Goal: Task Accomplishment & Management: Manage account settings

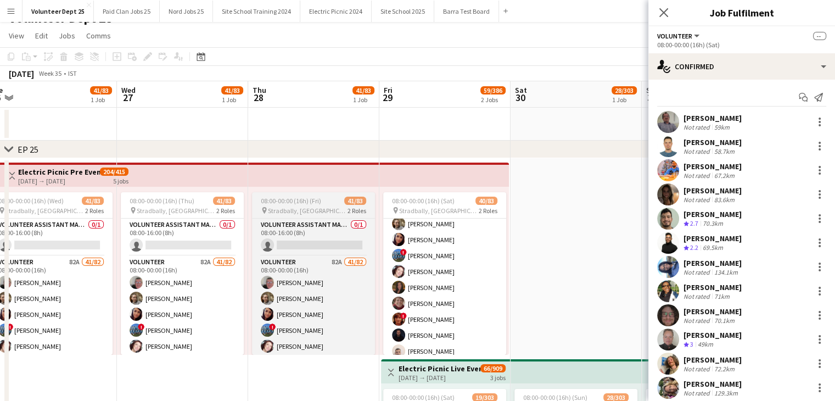
click at [351, 196] on span "41/83" at bounding box center [355, 200] width 22 height 8
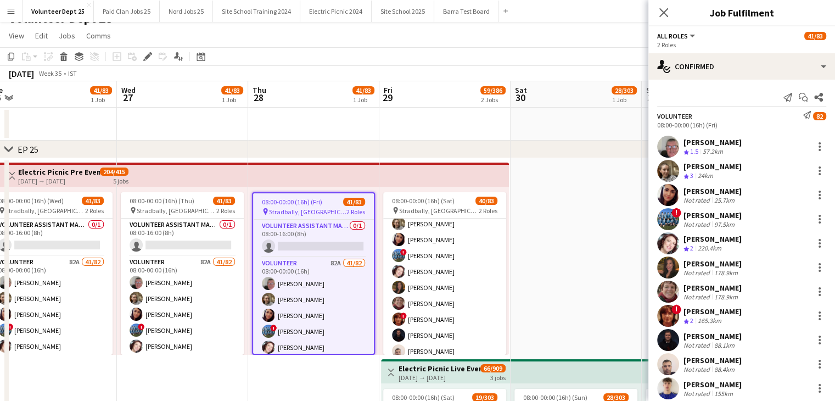
click at [330, 170] on app-top-bar at bounding box center [313, 174] width 131 height 24
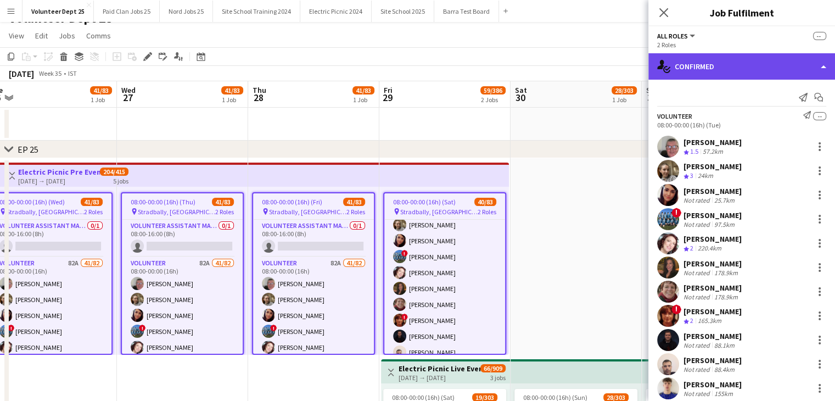
click at [744, 71] on div "single-neutral-actions-check-2 Confirmed" at bounding box center [741, 66] width 187 height 26
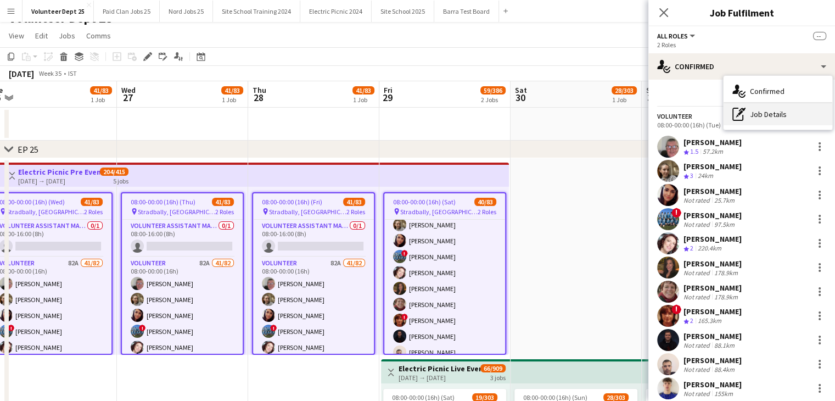
click at [771, 118] on div "pen-write Job Details" at bounding box center [777, 114] width 109 height 22
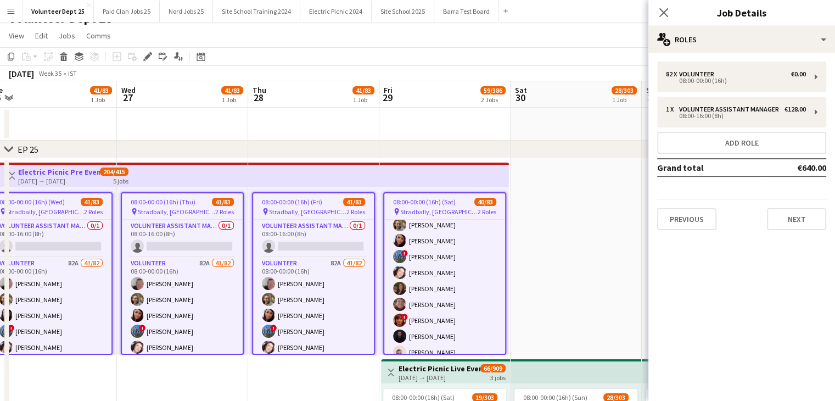
click at [323, 170] on app-top-bar at bounding box center [313, 174] width 131 height 24
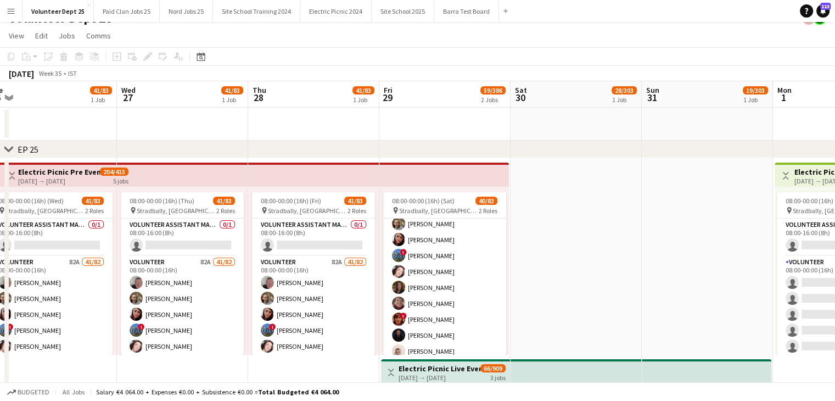
click at [323, 170] on app-top-bar at bounding box center [313, 174] width 131 height 24
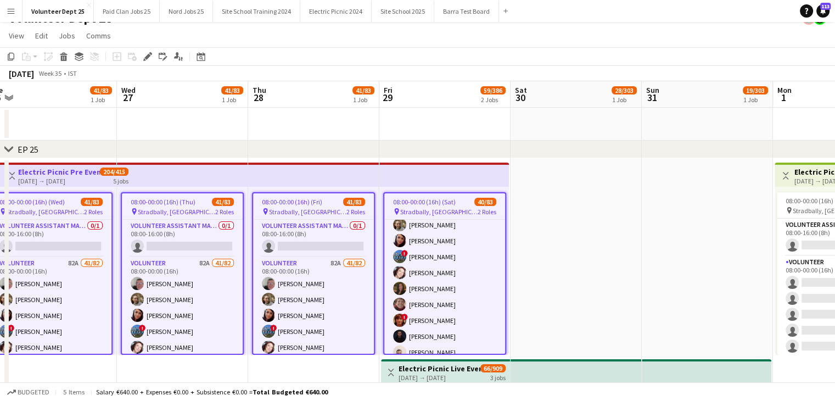
click at [320, 211] on span "Stradbally, [GEOGRAPHIC_DATA]" at bounding box center [307, 211] width 77 height 8
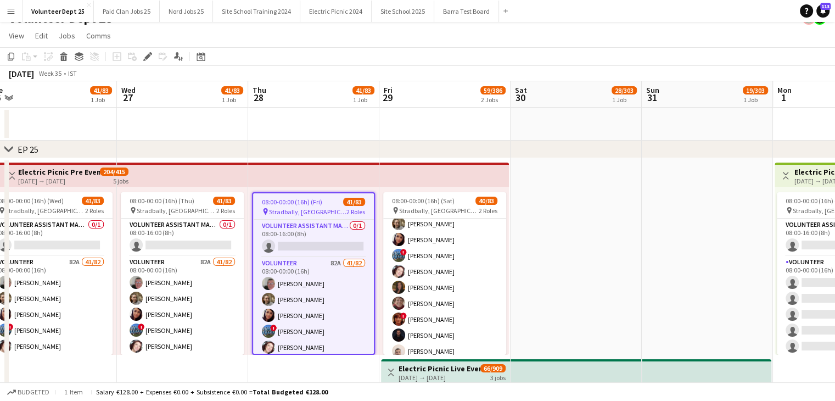
click at [250, 161] on app-date-cell "08:00-00:00 (16h) (Fri) 41/83 pin Stradbally, County Laois 2 Roles Volunteer As…" at bounding box center [313, 356] width 131 height 397
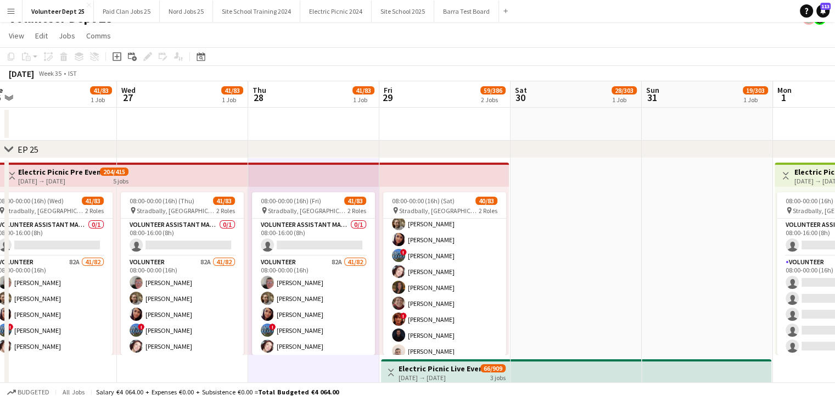
click at [240, 172] on app-top-bar at bounding box center [182, 174] width 131 height 24
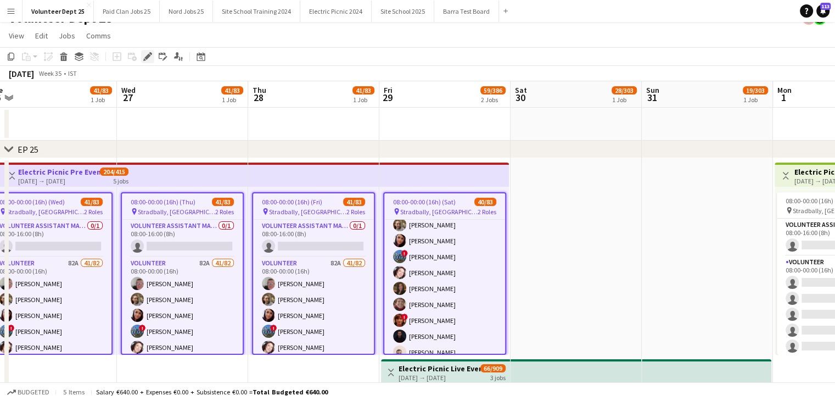
click at [145, 59] on icon at bounding box center [144, 59] width 3 height 3
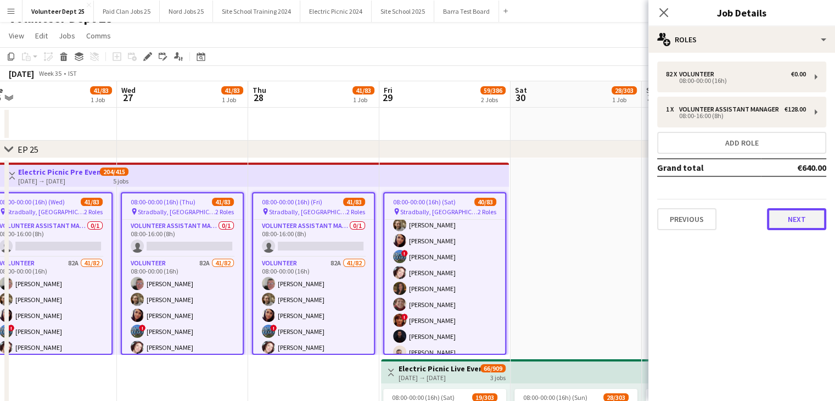
click at [803, 216] on button "Next" at bounding box center [796, 219] width 59 height 22
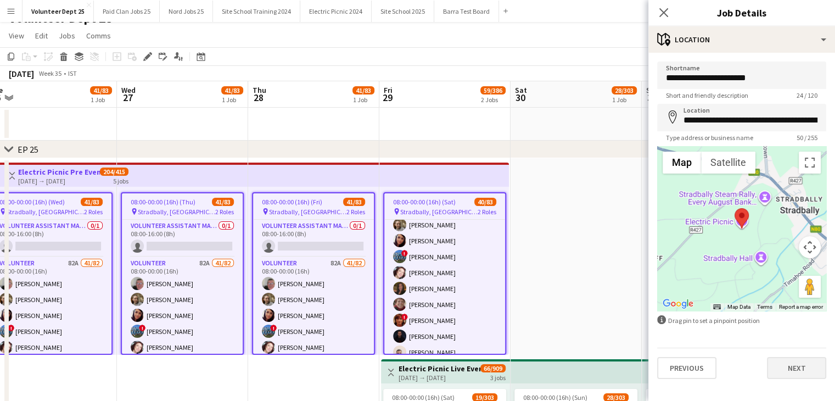
drag, startPoint x: 782, startPoint y: 380, endPoint x: 797, endPoint y: 362, distance: 23.3
click at [797, 362] on div "**********" at bounding box center [741, 220] width 187 height 335
click at [797, 362] on button "Next" at bounding box center [796, 368] width 59 height 22
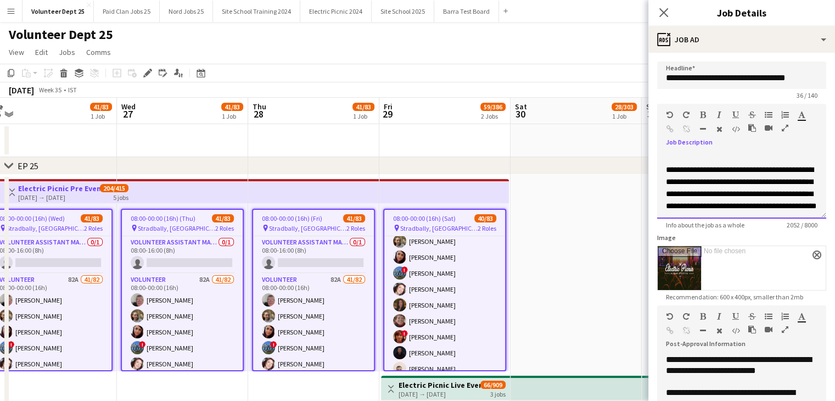
click at [697, 161] on div "**********" at bounding box center [741, 186] width 169 height 66
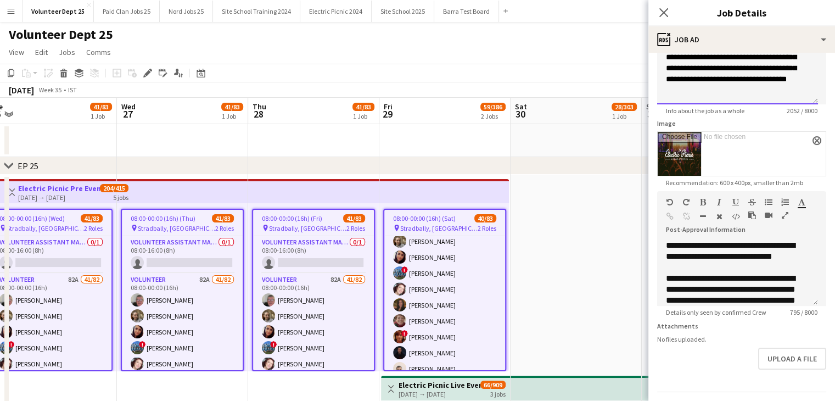
scroll to position [151, 0]
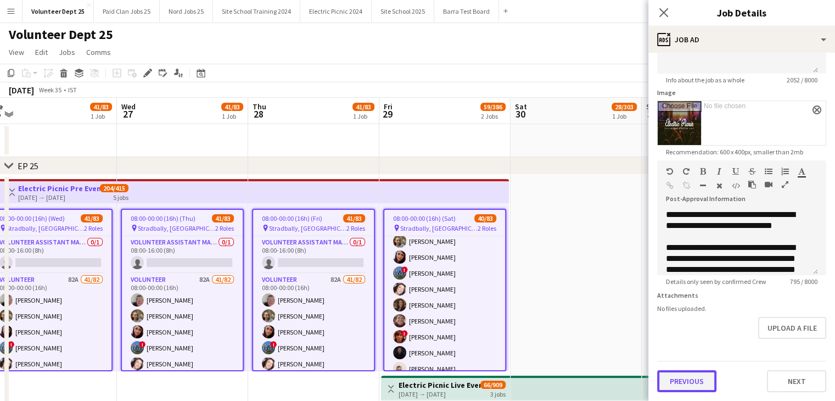
click at [699, 372] on button "Previous" at bounding box center [686, 381] width 59 height 22
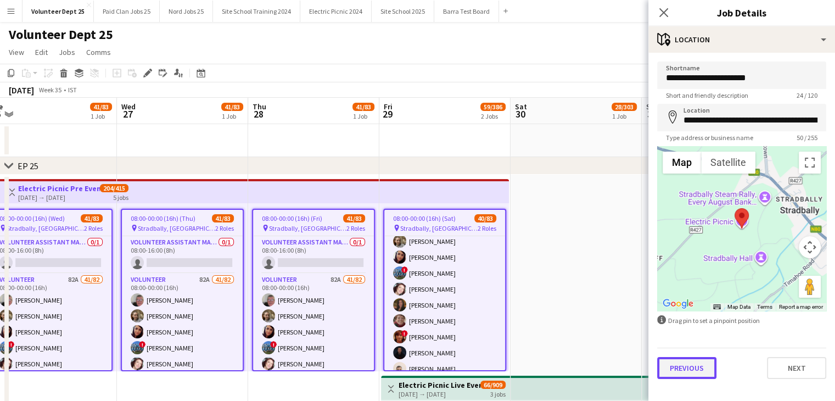
click at [699, 372] on button "Previous" at bounding box center [686, 368] width 59 height 22
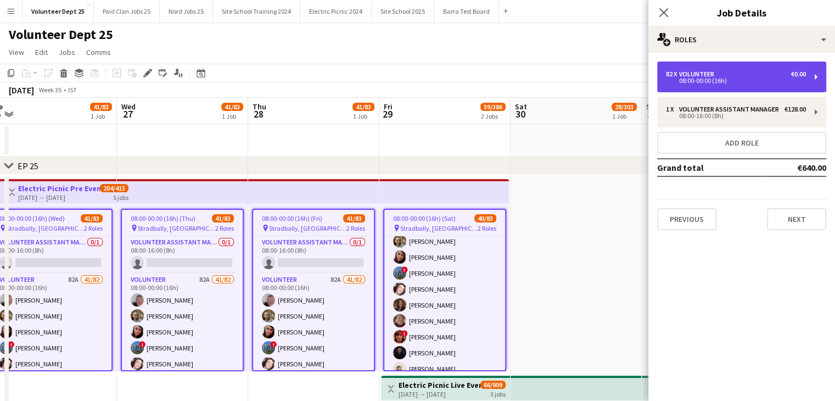
click at [701, 66] on div "82 x Volunteer €0.00 08:00-00:00 (16h)" at bounding box center [741, 76] width 169 height 31
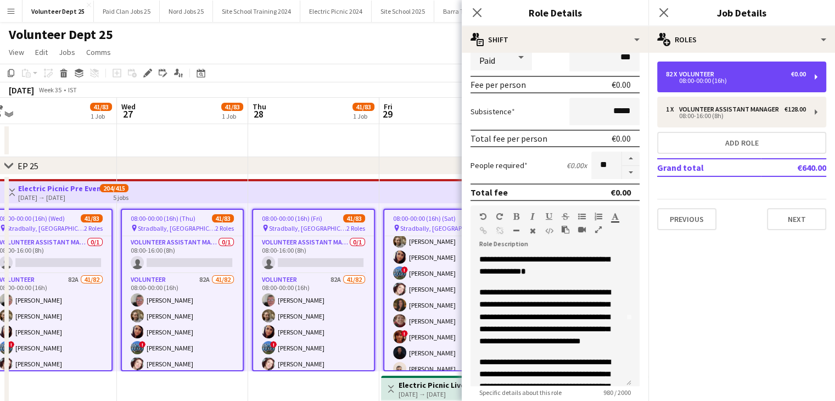
scroll to position [66, 0]
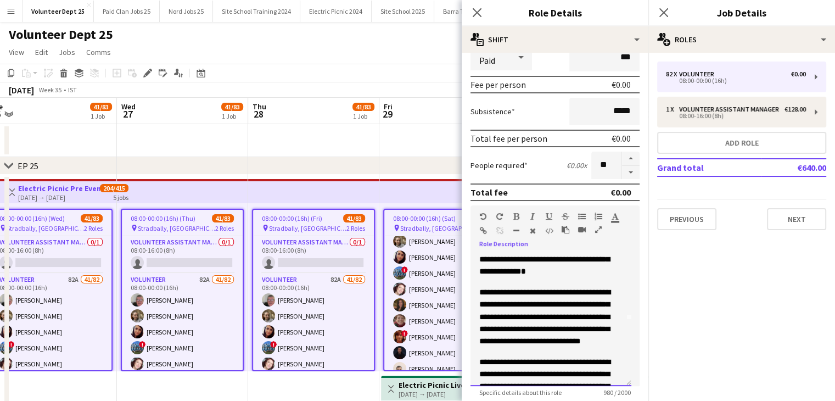
drag, startPoint x: 504, startPoint y: 288, endPoint x: 589, endPoint y: 365, distance: 115.4
click at [589, 365] on span "**********" at bounding box center [550, 399] width 143 height 383
click at [589, 365] on p "**********" at bounding box center [550, 380] width 143 height 48
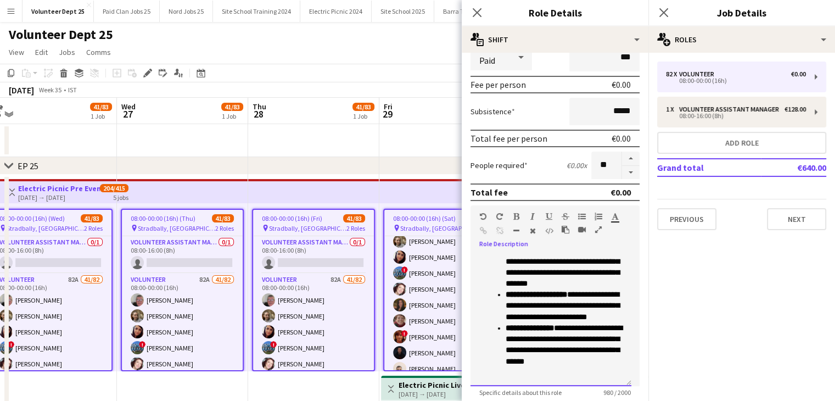
scroll to position [345, 0]
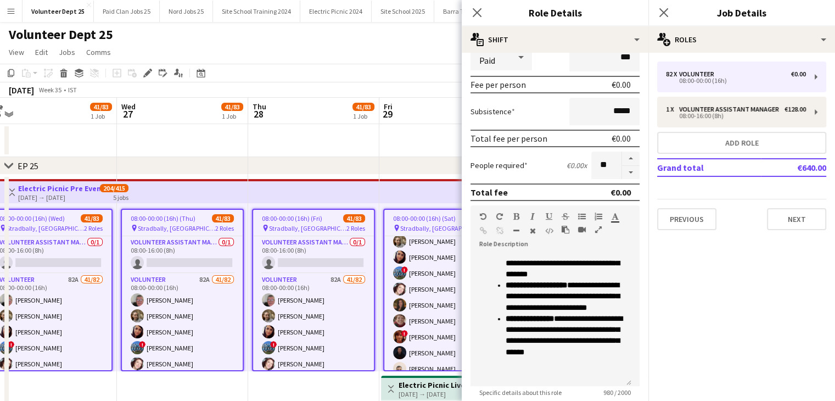
click at [336, 384] on app-date-cell "08:00-00:00 (16h) (Fri) 41/83 pin Stradbally, County Laois 2 Roles Volunteer As…" at bounding box center [313, 373] width 131 height 397
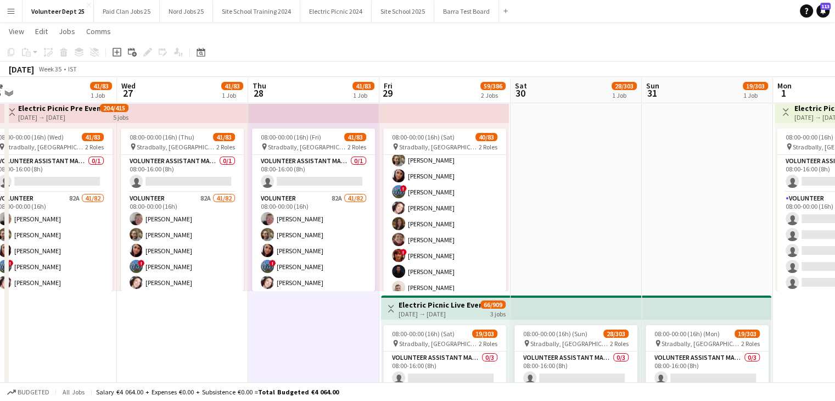
scroll to position [88, 0]
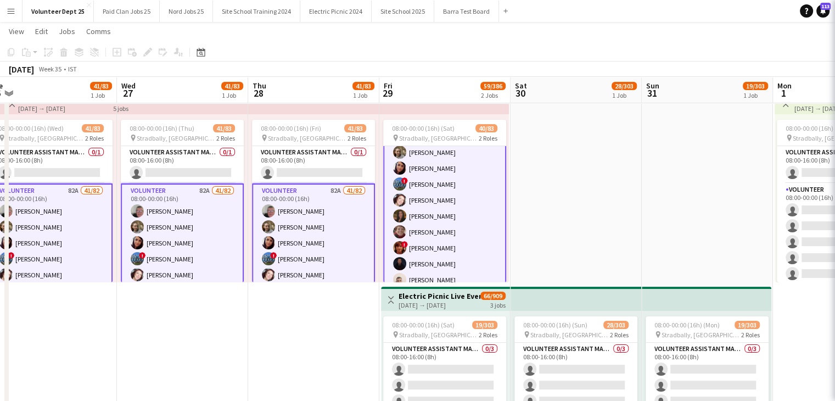
scroll to position [75, 0]
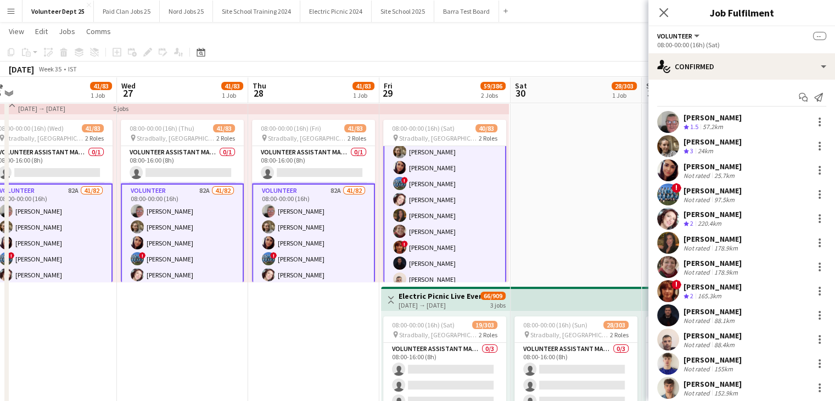
click at [483, 295] on span "66/909" at bounding box center [492, 295] width 25 height 8
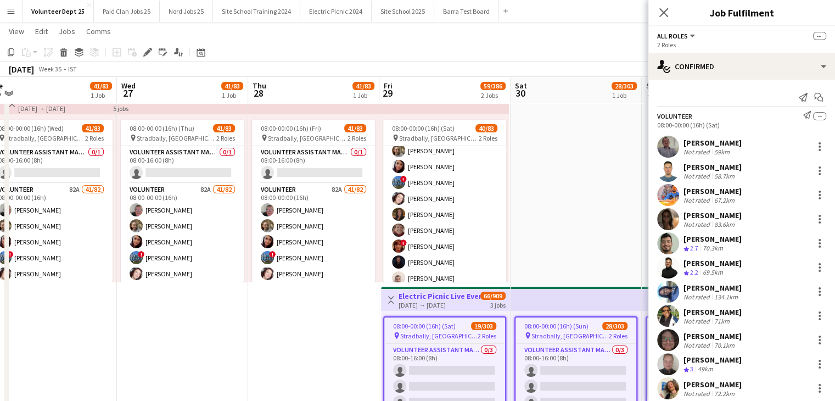
scroll to position [75, 0]
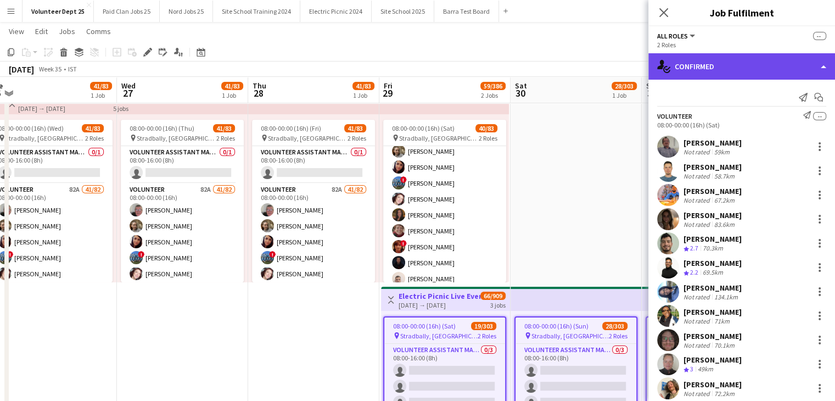
click at [708, 61] on div "single-neutral-actions-check-2 Confirmed" at bounding box center [741, 66] width 187 height 26
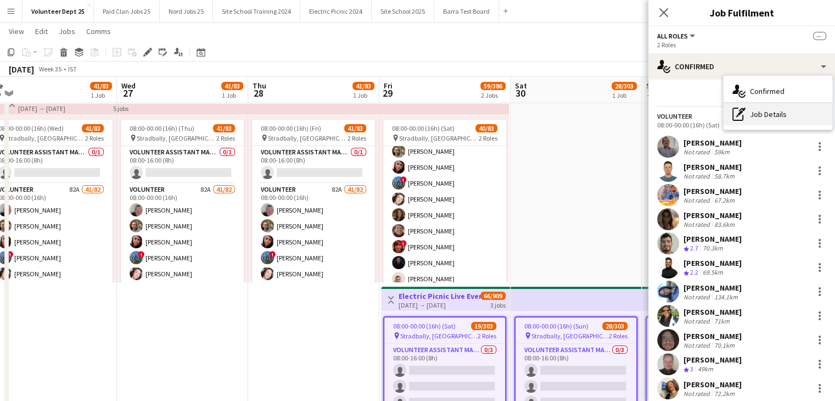
click at [758, 117] on div "pen-write Job Details" at bounding box center [777, 114] width 109 height 22
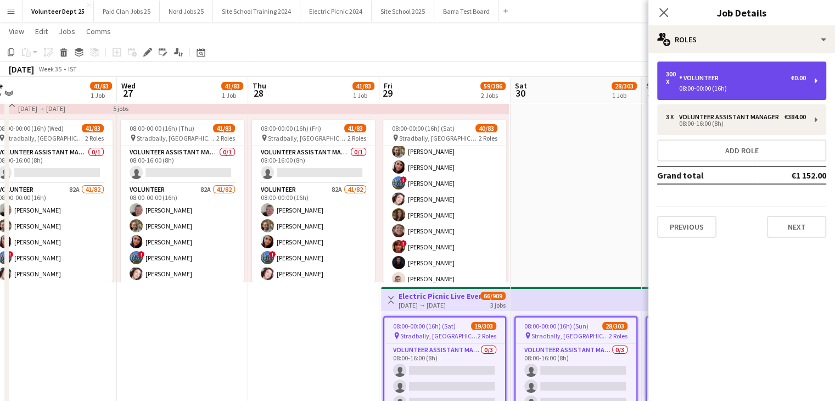
click at [709, 78] on div "Volunteer" at bounding box center [701, 78] width 44 height 8
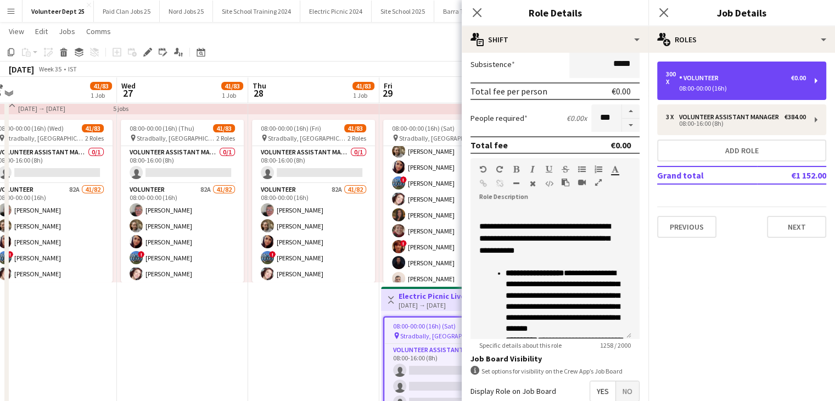
scroll to position [447, 0]
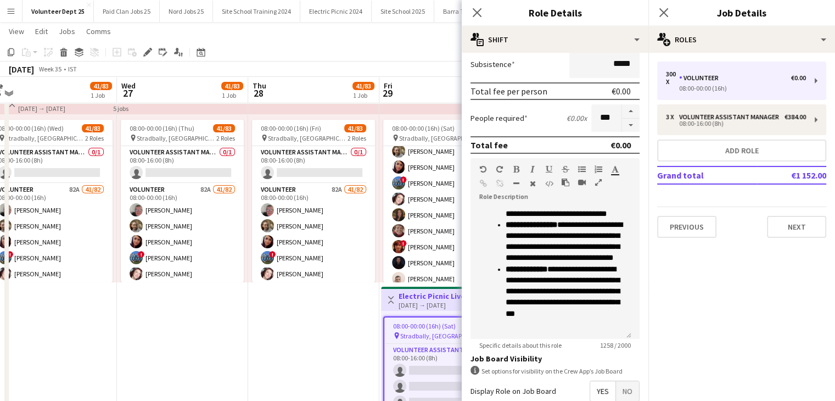
click at [310, 338] on app-date-cell "08:00-00:00 (16h) (Fri) 41/83 pin Stradbally, County Laois 2 Roles Volunteer As…" at bounding box center [313, 284] width 131 height 397
